Goal: Find specific page/section

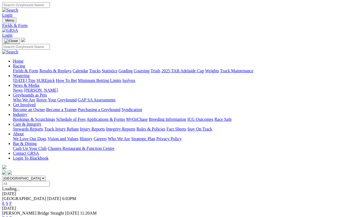
scroll to position [91, 0]
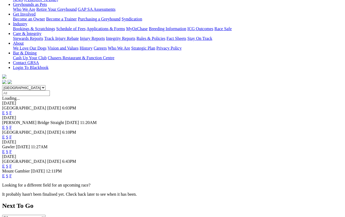
click at [5, 164] on link "E" at bounding box center [3, 166] width 3 height 5
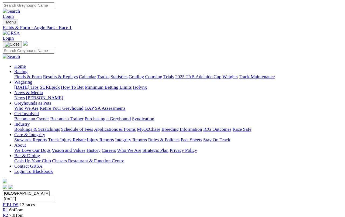
scroll to position [39, 0]
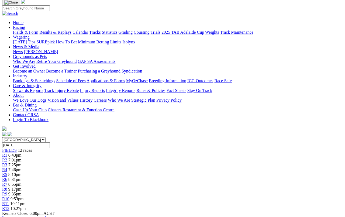
click at [7, 182] on span "R7" at bounding box center [4, 184] width 5 height 5
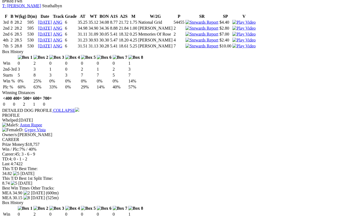
scroll to position [427, 0]
